Goal: Task Accomplishment & Management: Complete application form

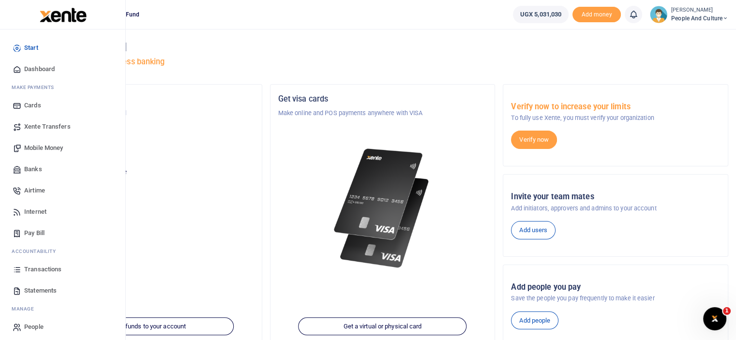
click at [50, 152] on span "Mobile Money" at bounding box center [43, 148] width 39 height 10
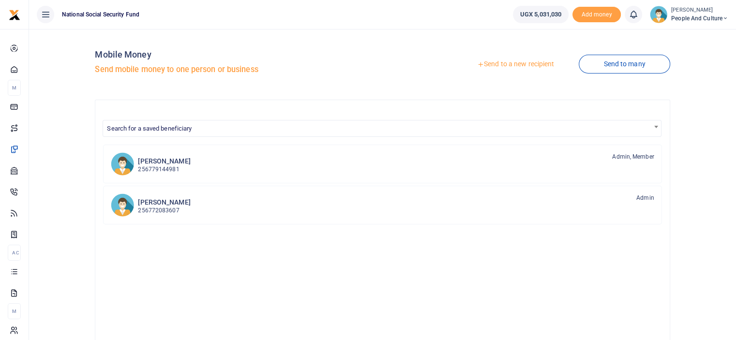
click at [522, 62] on link "Send to a new recipient" at bounding box center [515, 64] width 126 height 17
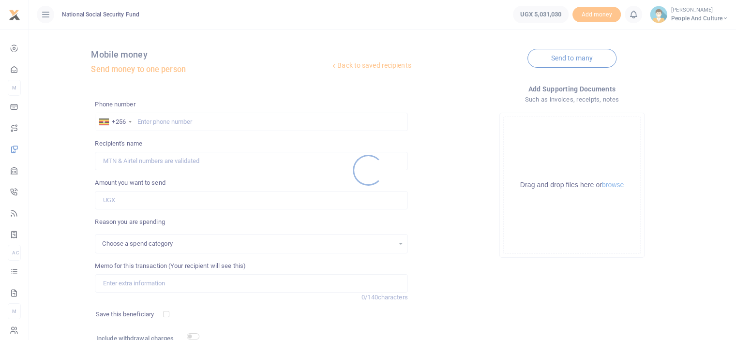
click at [203, 123] on div at bounding box center [368, 170] width 736 height 340
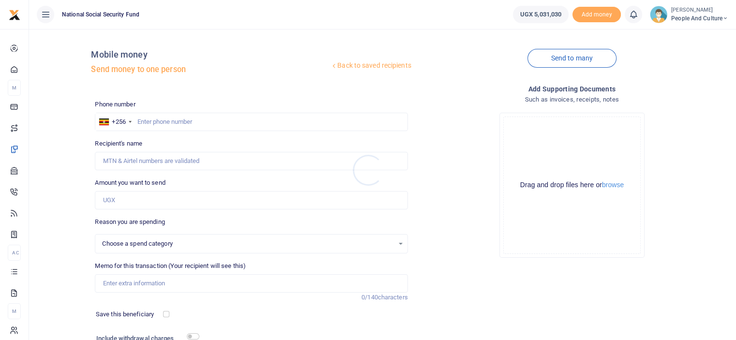
click at [202, 121] on div at bounding box center [368, 170] width 736 height 340
click at [202, 121] on input "text" at bounding box center [251, 122] width 313 height 18
select select
type input "0780551491"
type input "Wilberforce Mutungi"
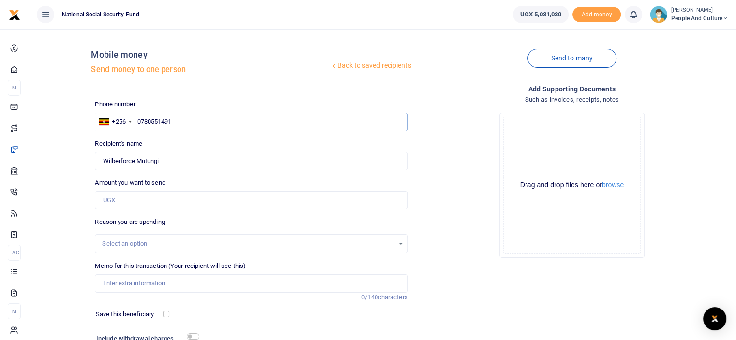
type input "0780551491"
click at [127, 197] on input "Amount you want to send" at bounding box center [251, 200] width 313 height 18
type input "105,000"
click at [131, 280] on input "Memo for this transaction (Your recipient will see this)" at bounding box center [251, 283] width 313 height 18
paste input "People and Culture fruits and snacks 18th to 22nd August"
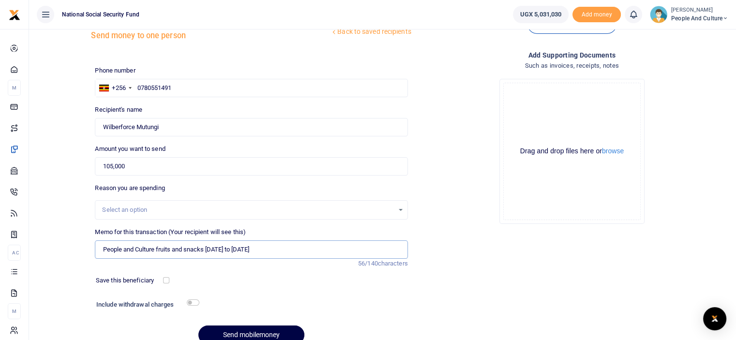
scroll to position [78, 0]
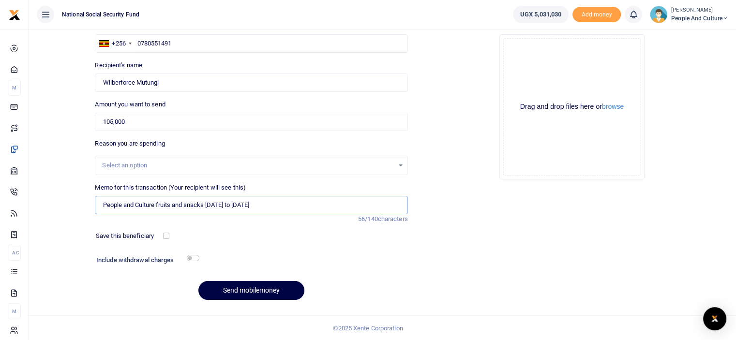
type input "People and Culture fruits and snacks [DATE] to [DATE]"
click at [190, 255] on input "checkbox" at bounding box center [193, 258] width 13 height 6
checkbox input "true"
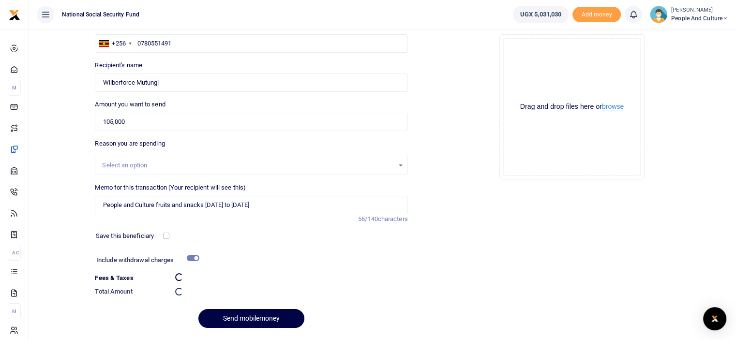
click at [611, 108] on button "browse" at bounding box center [613, 106] width 22 height 7
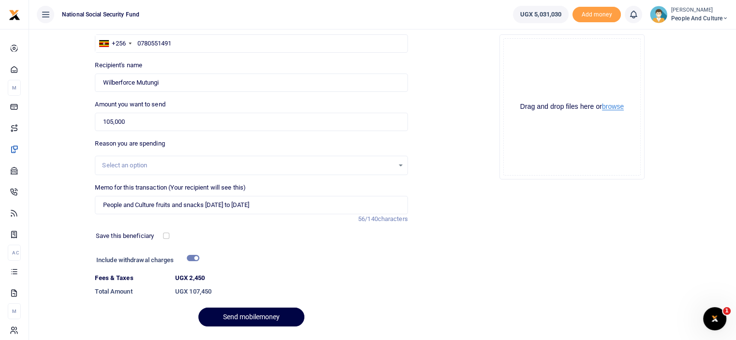
scroll to position [0, 0]
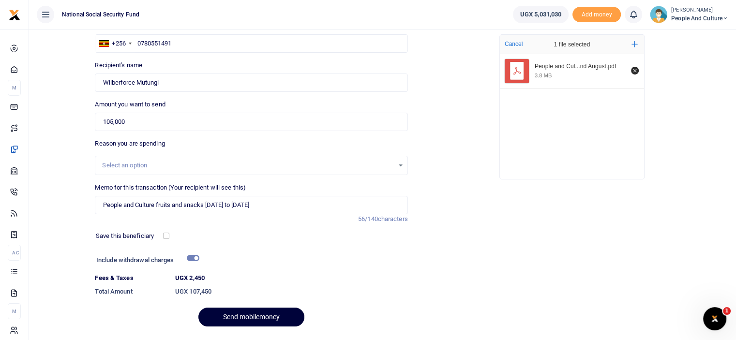
click at [226, 313] on button "Send mobilemoney" at bounding box center [251, 317] width 106 height 19
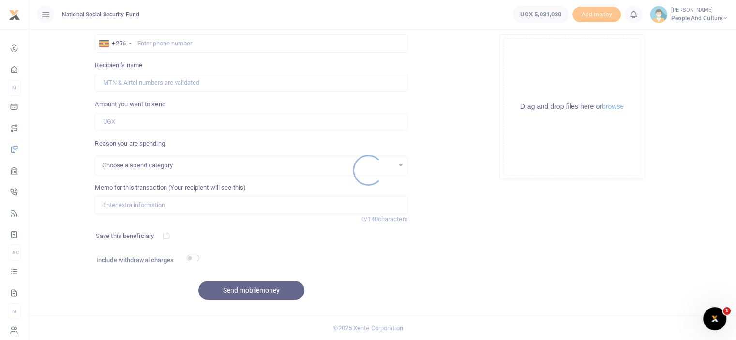
select select
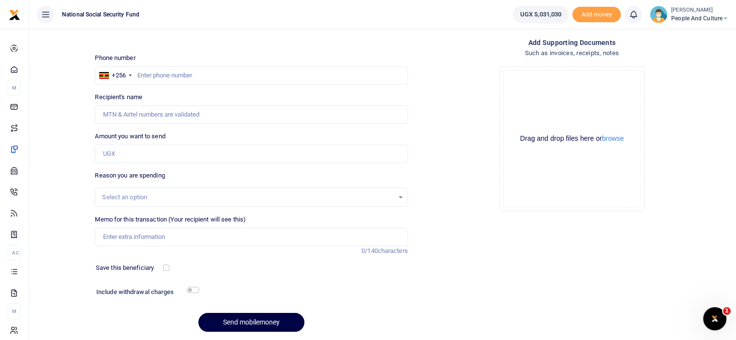
scroll to position [30, 0]
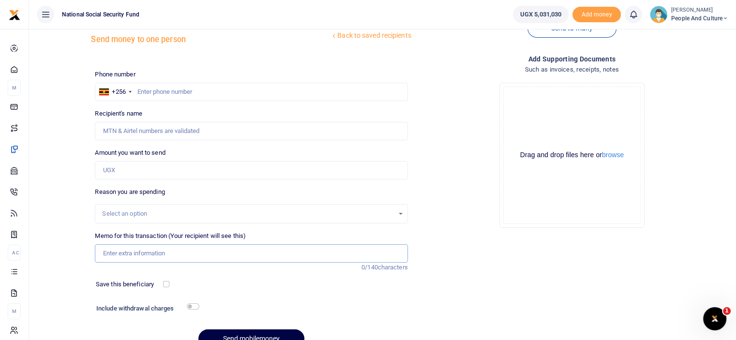
click at [144, 253] on input "Memo for this transaction (Your recipient will see this)" at bounding box center [251, 253] width 313 height 18
drag, startPoint x: 315, startPoint y: 252, endPoint x: 97, endPoint y: 249, distance: 218.2
click at [97, 249] on input "Baby gifts for Proscovia Asio, Dylan Otim Jude Kiiza and Esther Mbabazi" at bounding box center [251, 253] width 313 height 18
click at [182, 252] on input "Baby gifts for Proscovia Asio, Dylan Otim Jude Kiiza and Esther Mbabazi" at bounding box center [251, 253] width 313 height 18
click at [185, 253] on input "Baby gifts for Proscovia Asio, Dylan Otim Jude Kiiza and Esther Mbabazi" at bounding box center [251, 253] width 313 height 18
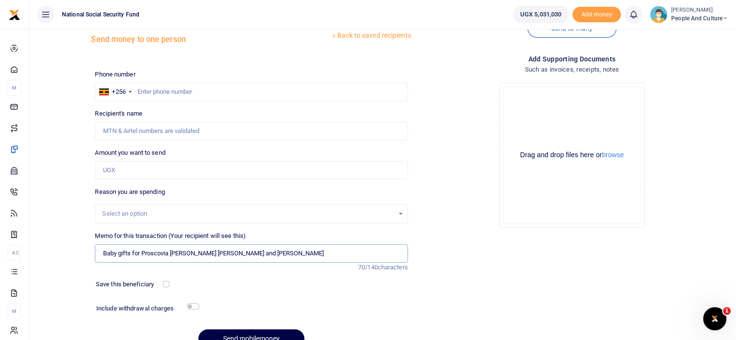
drag, startPoint x: 315, startPoint y: 251, endPoint x: 93, endPoint y: 251, distance: 222.0
click at [93, 251] on div "Memo for this transaction (Your recipient will see this) Baby gifts for Proscov…" at bounding box center [251, 251] width 320 height 41
type input "Baby gifts for Proscovia Asio Dylan Otim Jude Kiiza and Esther Mbabazi"
click at [219, 89] on input "text" at bounding box center [251, 92] width 313 height 18
type input "0772640314"
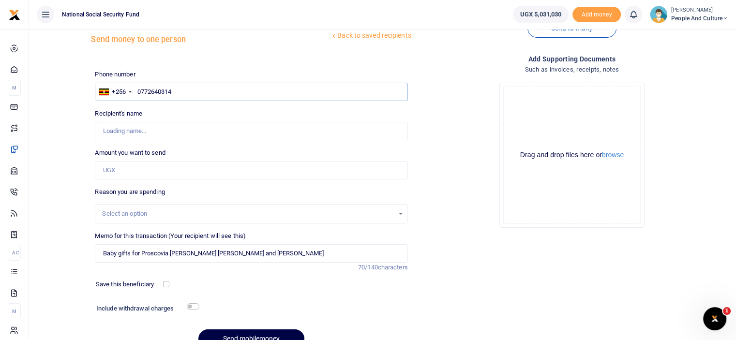
type input "Turyahabwe Nelson"
type input "0702310477"
type input "Nelson Turyahabwe"
click at [217, 89] on input "0702310477" at bounding box center [251, 92] width 313 height 18
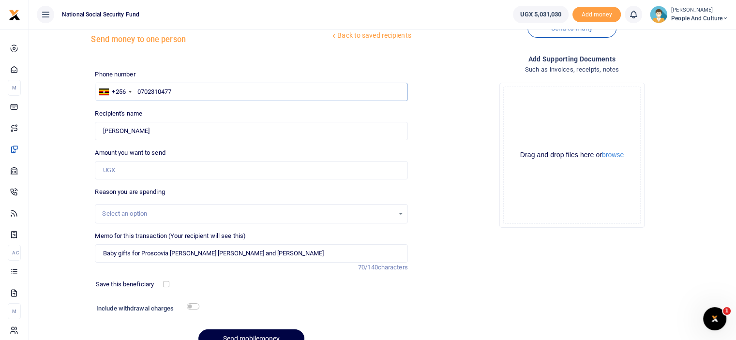
type input "0702310477"
click at [211, 173] on input "Amount you want to send" at bounding box center [251, 170] width 313 height 18
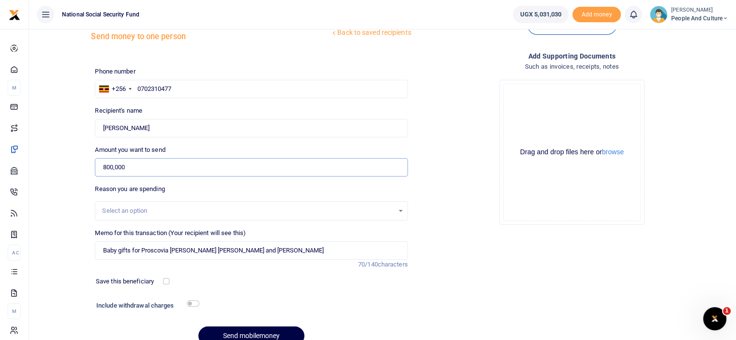
scroll to position [78, 0]
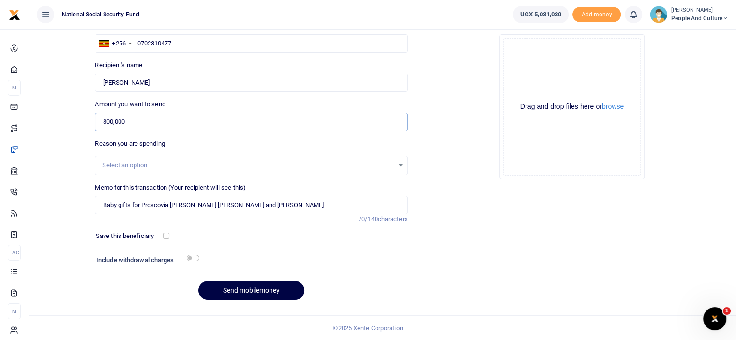
type input "800,000"
click at [192, 256] on input "checkbox" at bounding box center [193, 258] width 13 height 6
checkbox input "true"
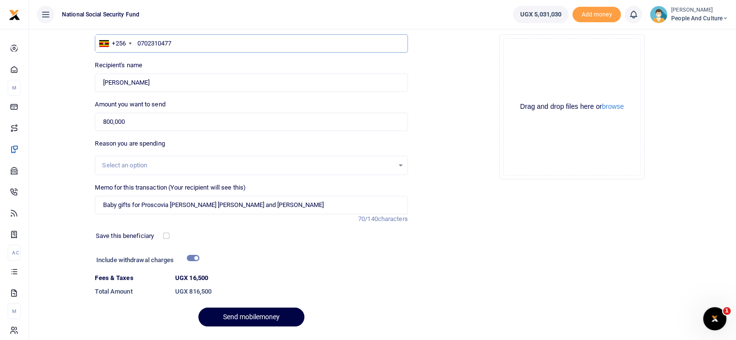
click at [190, 42] on input "0702310477" at bounding box center [251, 43] width 313 height 18
type input "0772640314"
type input "Turyahabwe Nelson"
type input "07726403"
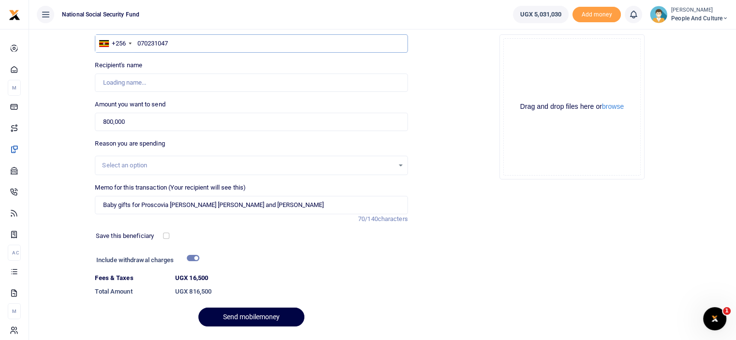
type input "0702310477"
type input "Nelson Turyahabwe"
click at [81, 91] on div "Back to saved recipients Mobile money Send money to one person Send to many Pho…" at bounding box center [382, 146] width 699 height 376
click at [190, 259] on input "checkbox" at bounding box center [193, 258] width 13 height 6
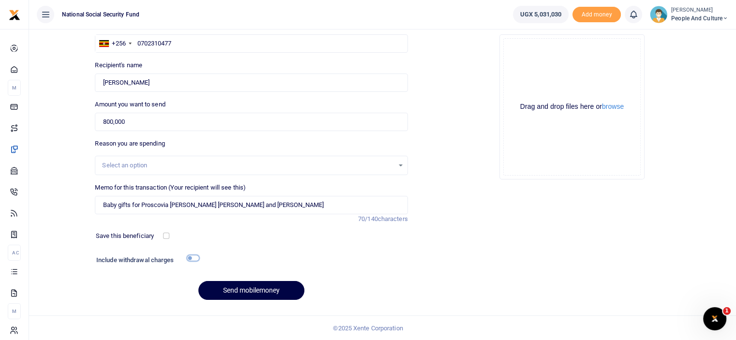
click at [190, 259] on input "checkbox" at bounding box center [193, 258] width 13 height 6
checkbox input "true"
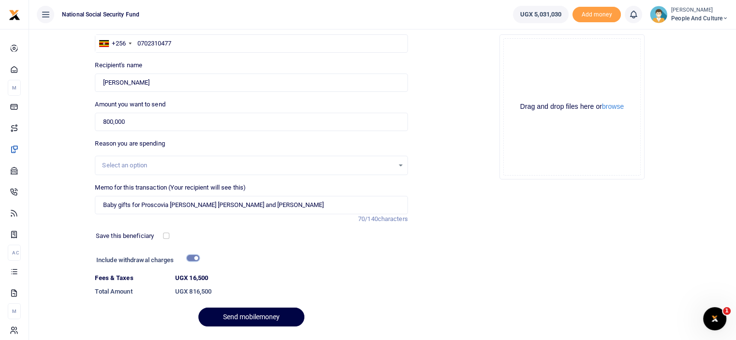
scroll to position [105, 0]
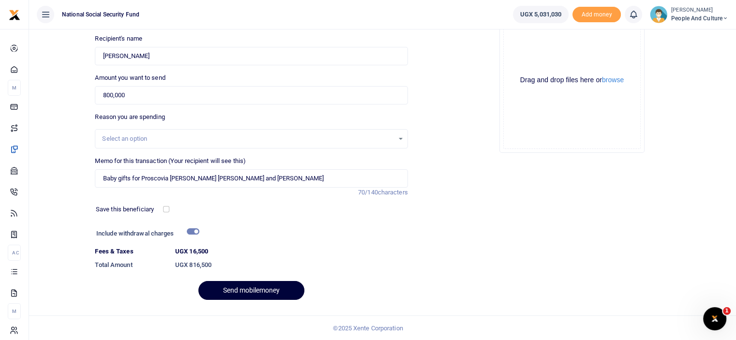
click at [244, 294] on button "Send mobilemoney" at bounding box center [251, 290] width 106 height 19
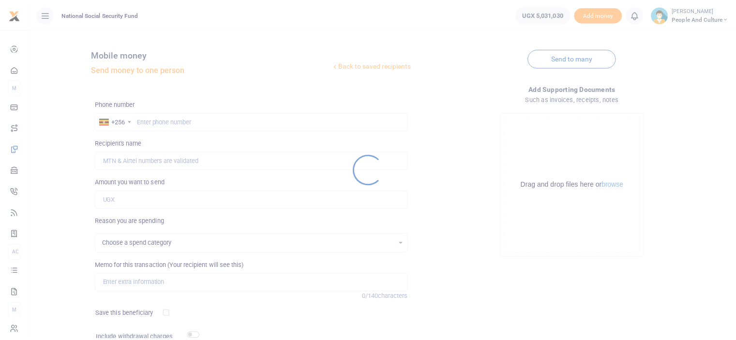
scroll to position [78, 0]
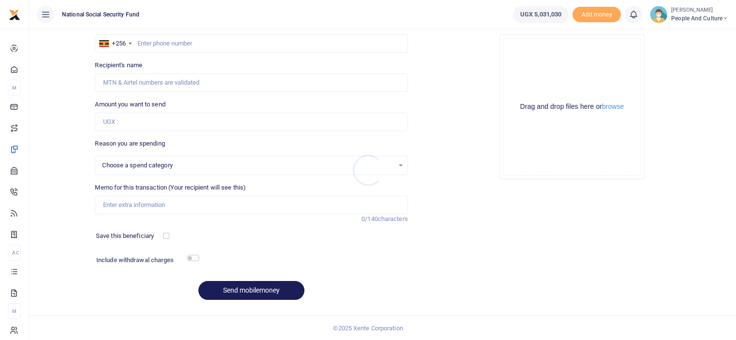
select select
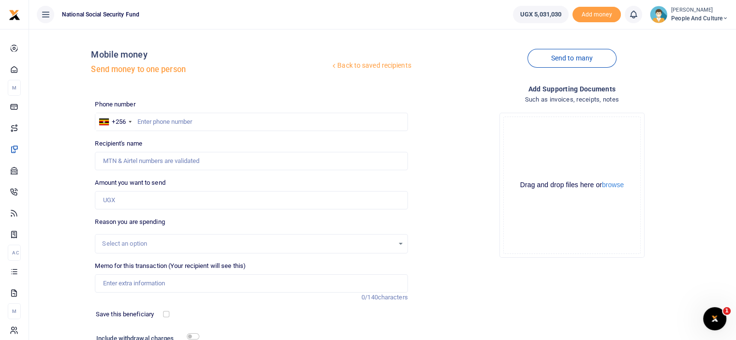
scroll to position [0, 0]
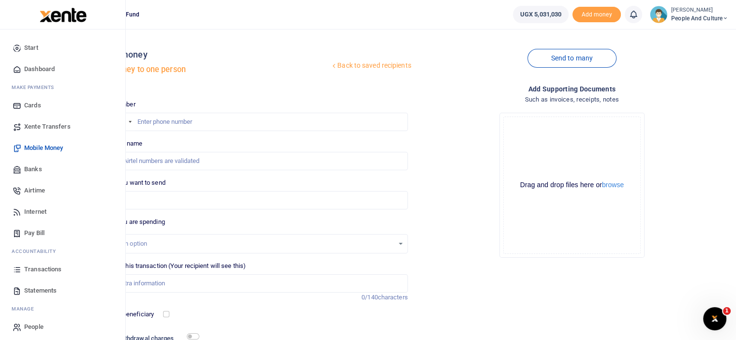
click at [40, 269] on span "Transactions" at bounding box center [42, 270] width 37 height 10
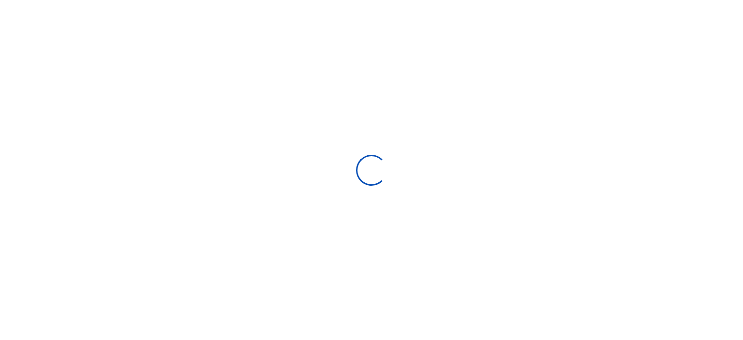
select select
type input "[DATE] - [DATE]"
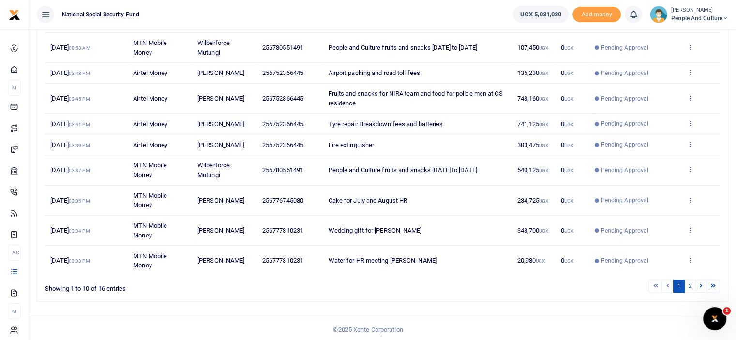
scroll to position [179, 0]
click at [688, 285] on link "2" at bounding box center [690, 285] width 12 height 13
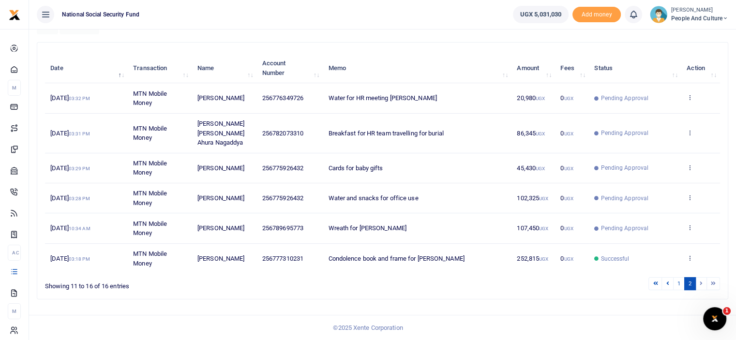
scroll to position [87, 0]
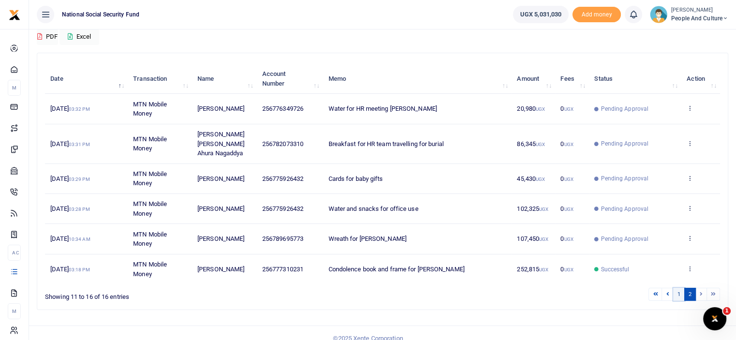
click at [681, 288] on link "1" at bounding box center [679, 294] width 12 height 13
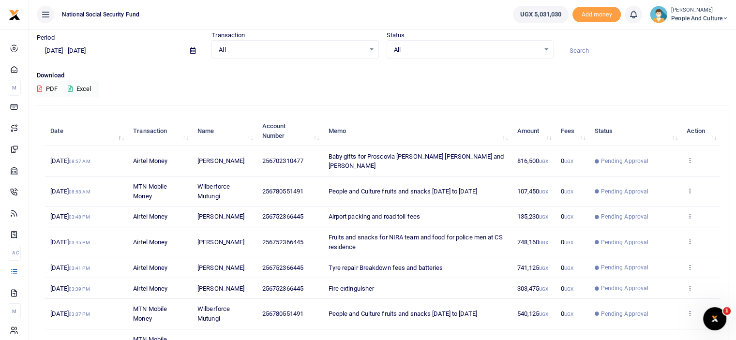
scroll to position [0, 0]
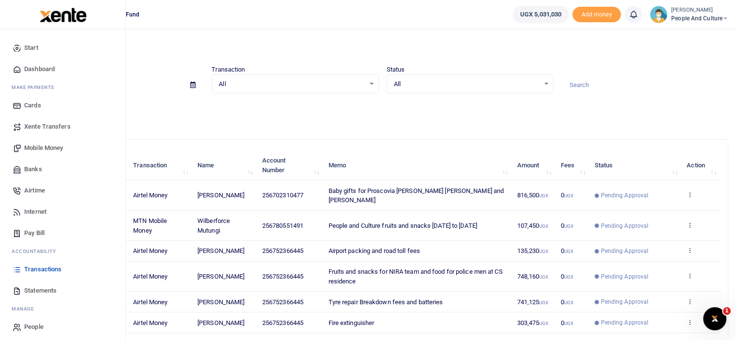
click at [41, 145] on span "Mobile Money" at bounding box center [43, 148] width 39 height 10
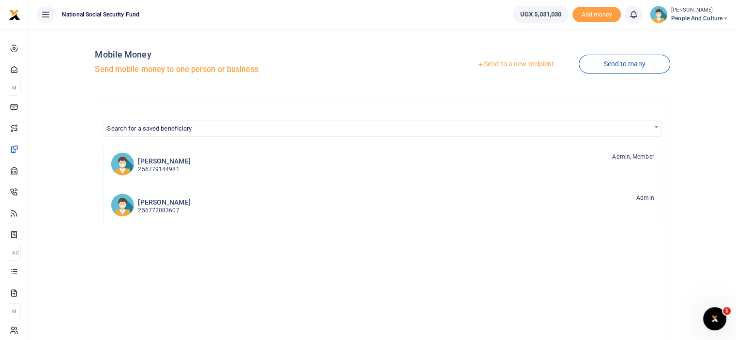
click at [505, 62] on link "Send to a new recipient" at bounding box center [515, 64] width 126 height 17
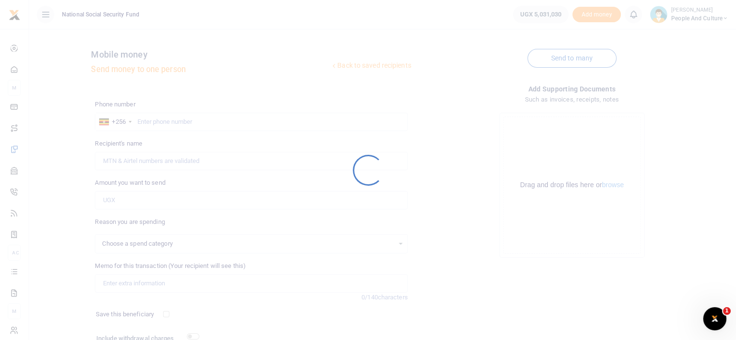
select select
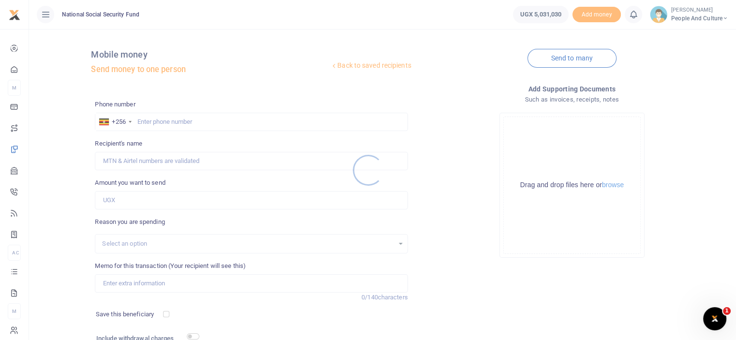
click at [153, 120] on div at bounding box center [368, 170] width 736 height 340
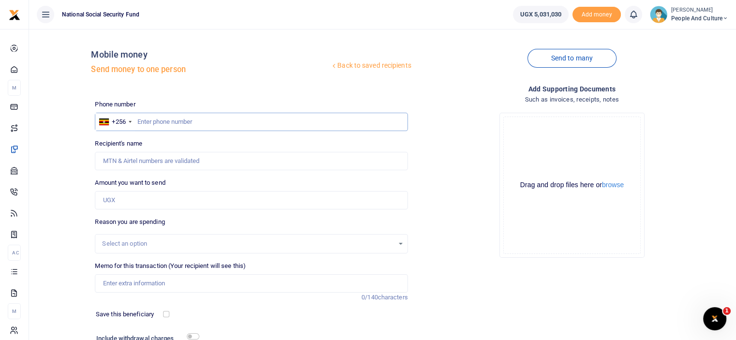
click at [154, 120] on input "text" at bounding box center [251, 122] width 313 height 18
type input "0784772763"
type input "Doreen Oliva Awor"
type input "0784772763"
click at [149, 197] on input "Amount you want to send" at bounding box center [251, 200] width 313 height 18
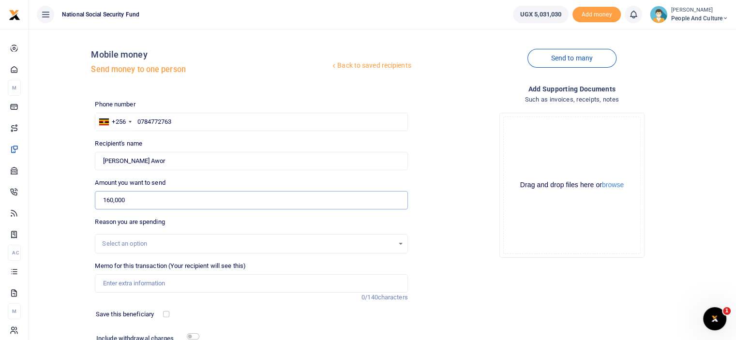
type input "160,000"
click at [145, 289] on input "Memo for this transaction (Your recipient will see this)" at bounding box center [251, 283] width 313 height 18
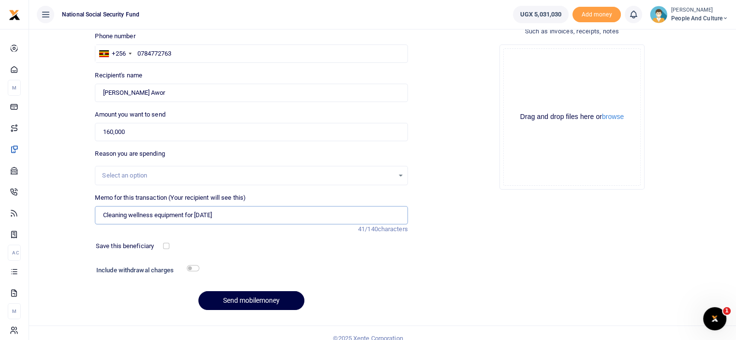
scroll to position [78, 0]
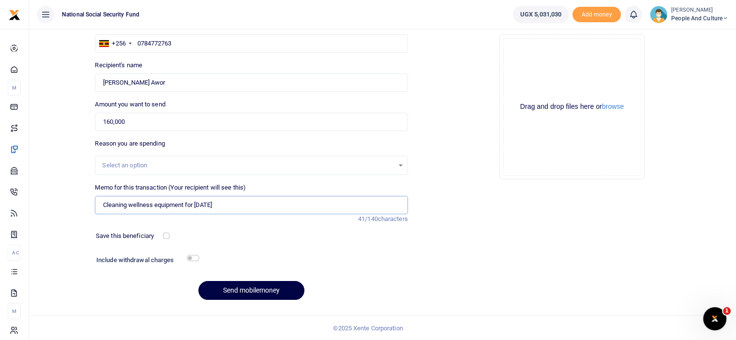
type input "Cleaning wellness equipment for July 2025"
click at [196, 258] on input "checkbox" at bounding box center [193, 258] width 13 height 6
checkbox input "true"
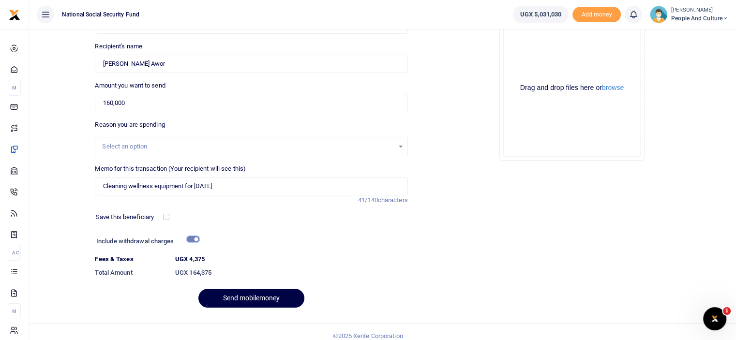
scroll to position [105, 0]
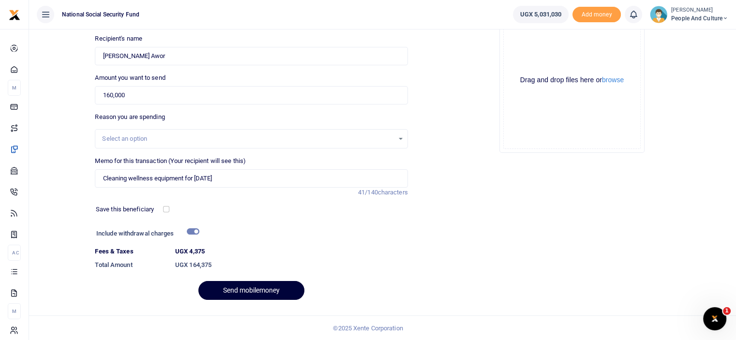
click at [271, 288] on button "Send mobilemoney" at bounding box center [251, 290] width 106 height 19
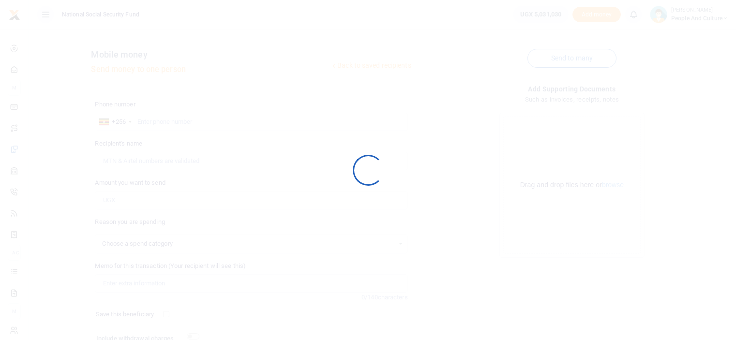
scroll to position [78, 0]
select select
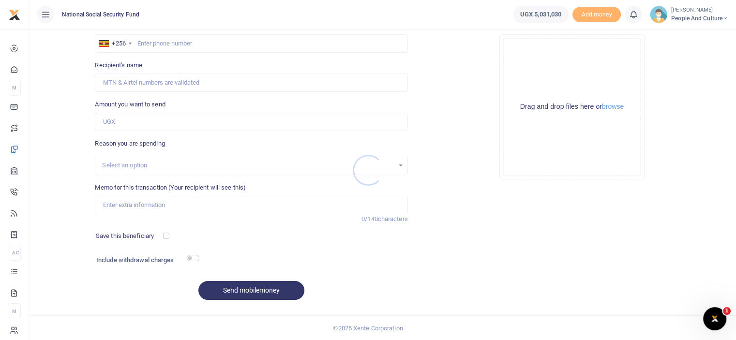
scroll to position [0, 0]
